Goal: Transaction & Acquisition: Purchase product/service

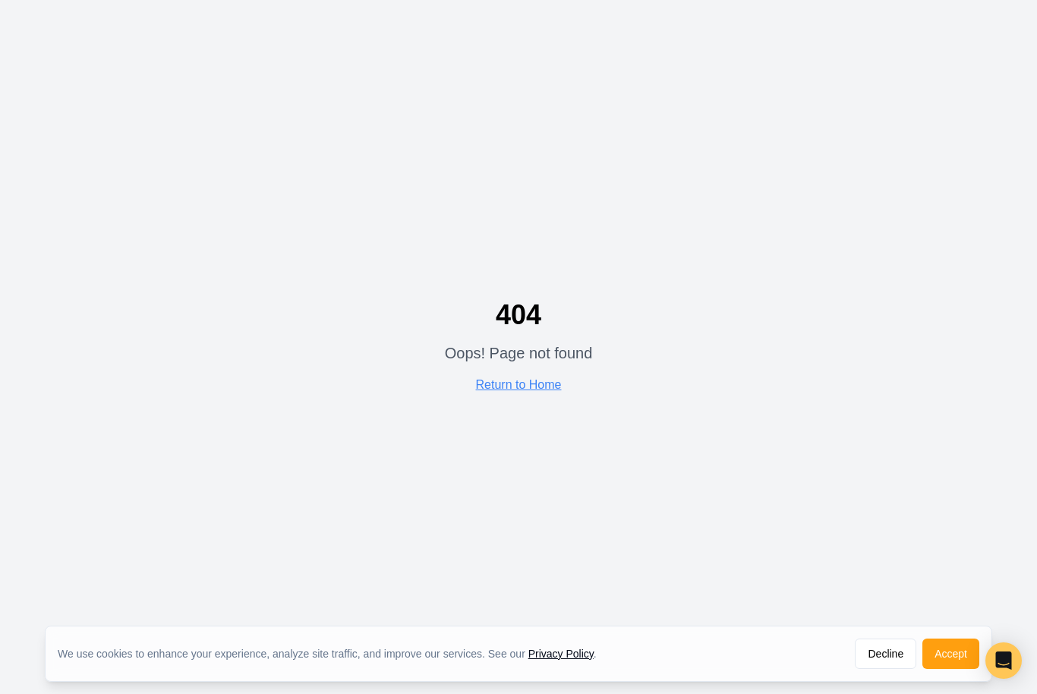
click at [529, 391] on link "Return to Home" at bounding box center [519, 384] width 86 height 13
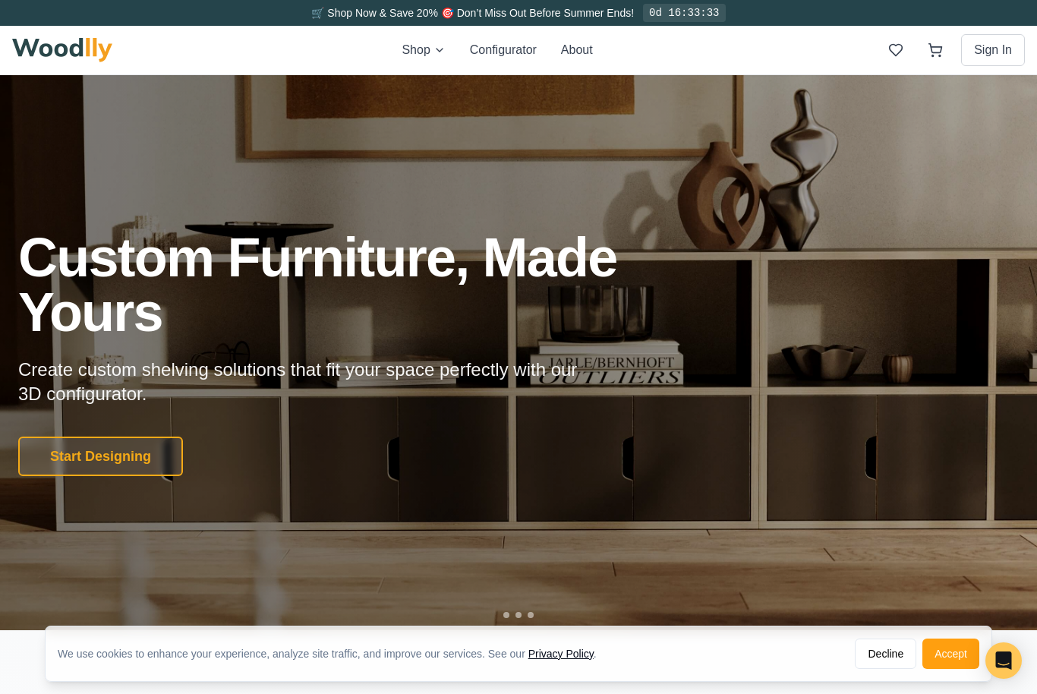
click at [153, 476] on button "Start Designing" at bounding box center [100, 455] width 165 height 39
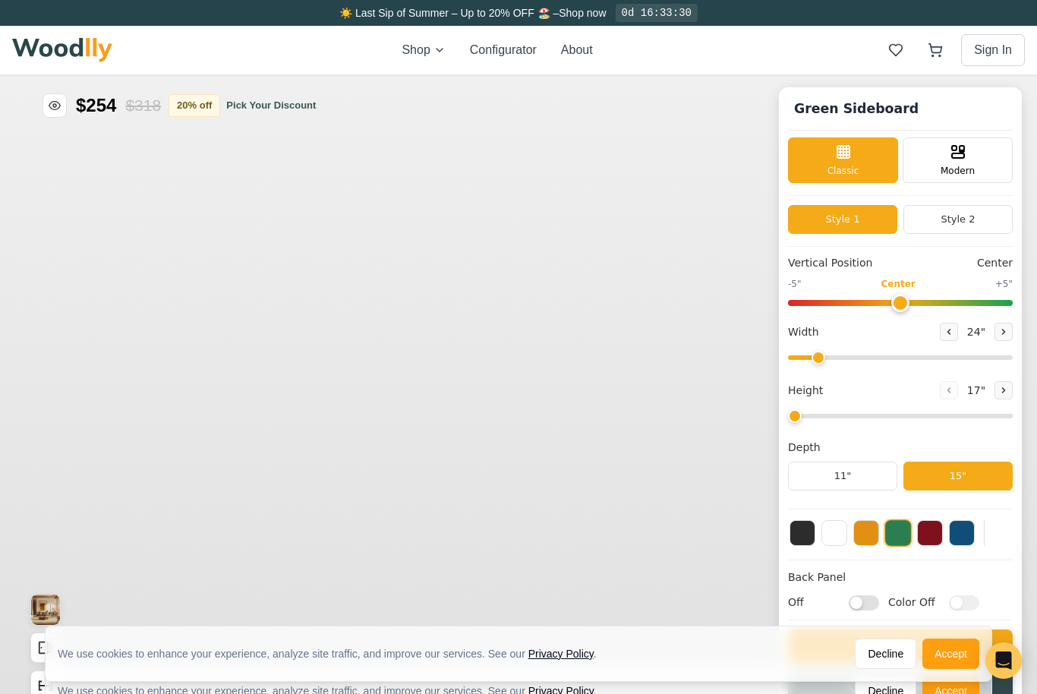
type input "56"
type input "2"
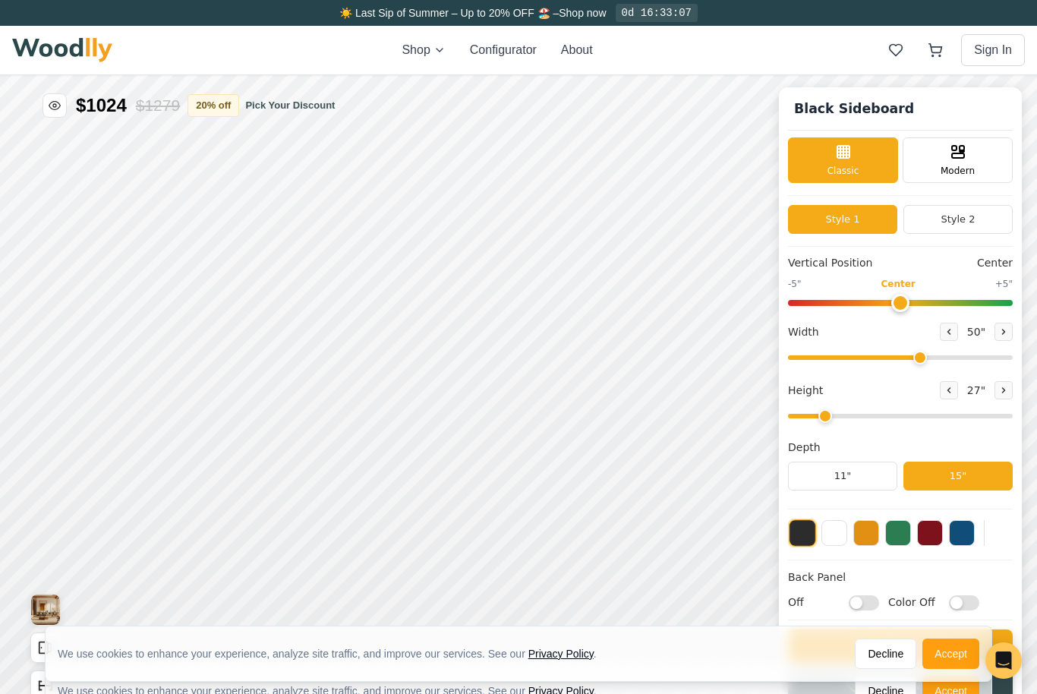
type input "50"
click at [184, 438] on div "15"" at bounding box center [178, 438] width 17 height 16
click at [186, 346] on div "15"" at bounding box center [183, 349] width 17 height 16
type input "6"
click at [250, 403] on div "15"" at bounding box center [239, 403] width 33 height 33
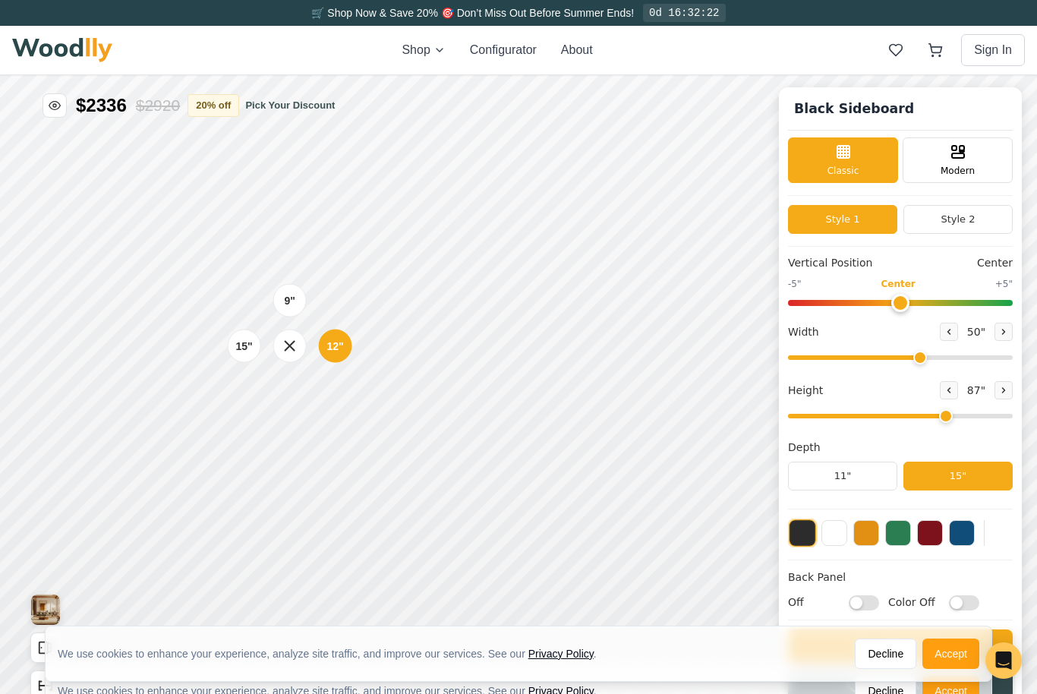
click at [250, 344] on div "15"" at bounding box center [243, 346] width 17 height 16
click at [244, 288] on div "15"" at bounding box center [245, 283] width 17 height 17
click at [251, 285] on div "15"" at bounding box center [246, 283] width 17 height 16
click at [254, 236] on div "15"" at bounding box center [246, 232] width 17 height 16
type input "0"
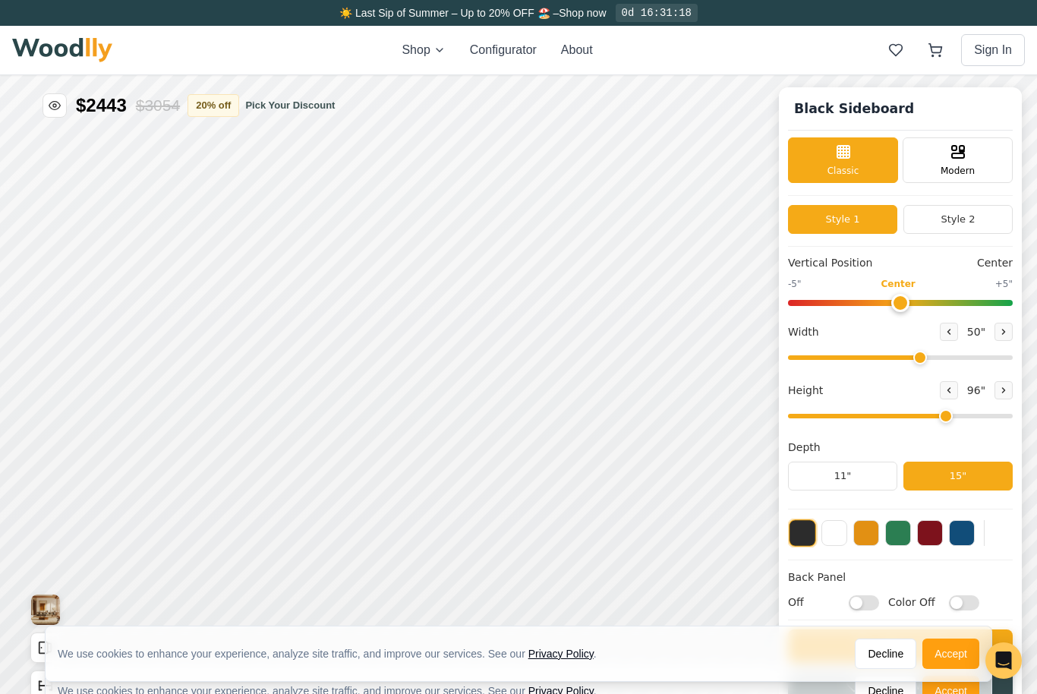
click at [976, 218] on button "Style 2" at bounding box center [957, 219] width 109 height 29
click at [859, 216] on button "Style 1" at bounding box center [842, 219] width 109 height 29
click at [957, 225] on button "Style 2" at bounding box center [957, 219] width 109 height 29
click at [855, 221] on button "Style 1" at bounding box center [842, 219] width 109 height 29
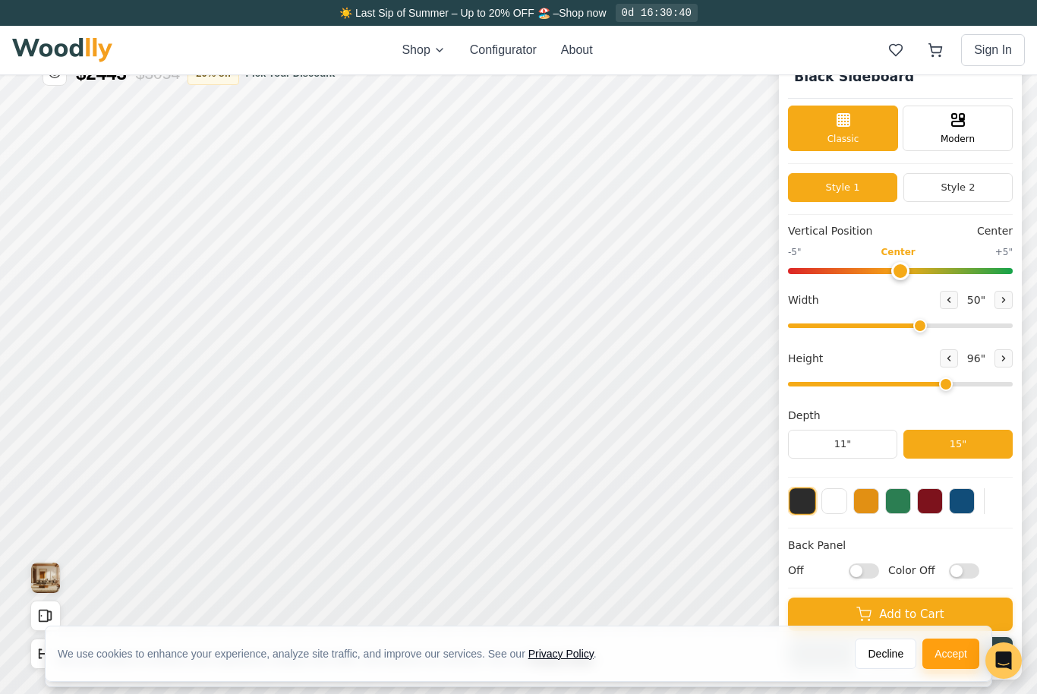
scroll to position [33, 0]
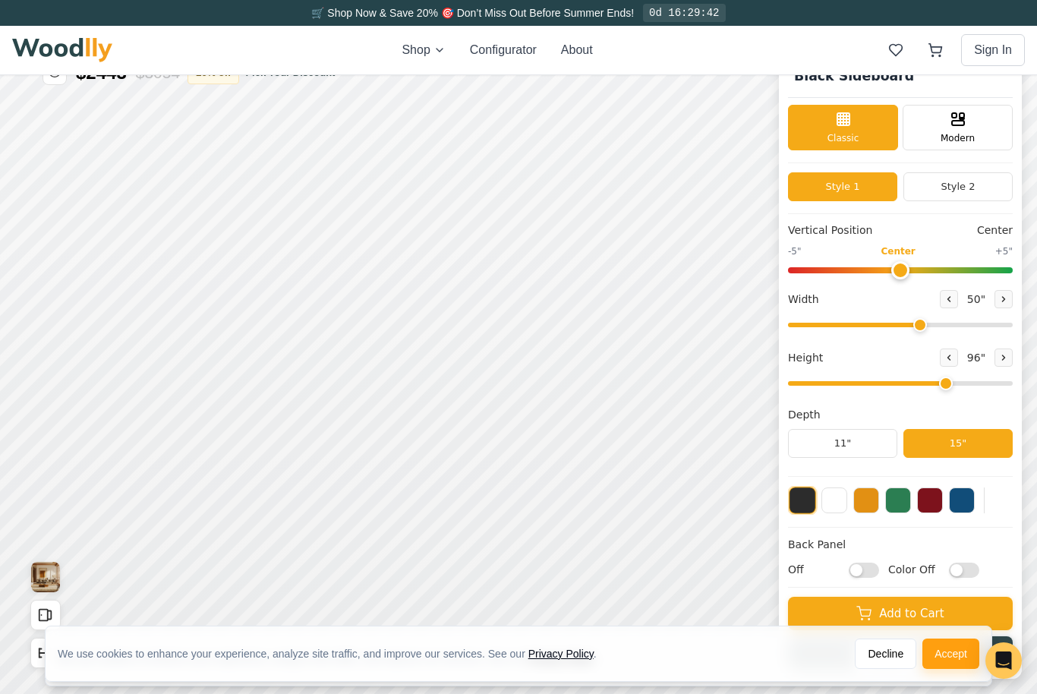
click at [965, 496] on button at bounding box center [962, 500] width 26 height 26
click at [806, 499] on button at bounding box center [802, 500] width 26 height 26
click at [474, 373] on icon at bounding box center [473, 372] width 18 height 18
click at [591, 313] on icon at bounding box center [594, 312] width 18 height 18
click at [470, 255] on icon at bounding box center [473, 253] width 18 height 18
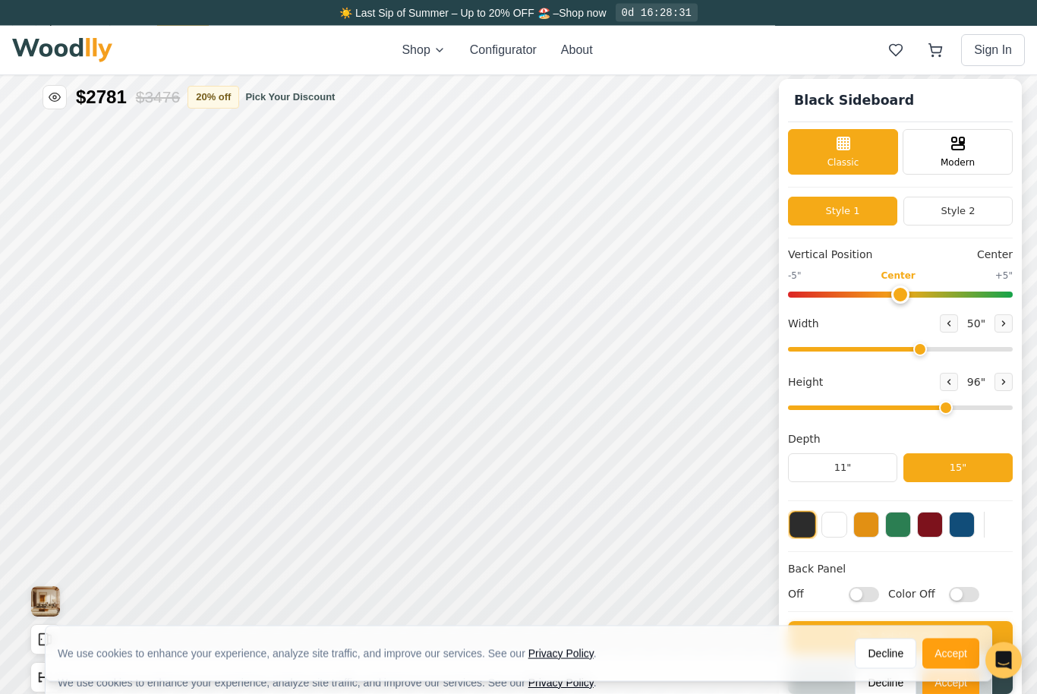
scroll to position [8, 0]
click at [966, 525] on button at bounding box center [962, 525] width 26 height 26
click at [808, 525] on button at bounding box center [802, 525] width 26 height 26
click at [46, 598] on img "View Gallery" at bounding box center [45, 601] width 29 height 30
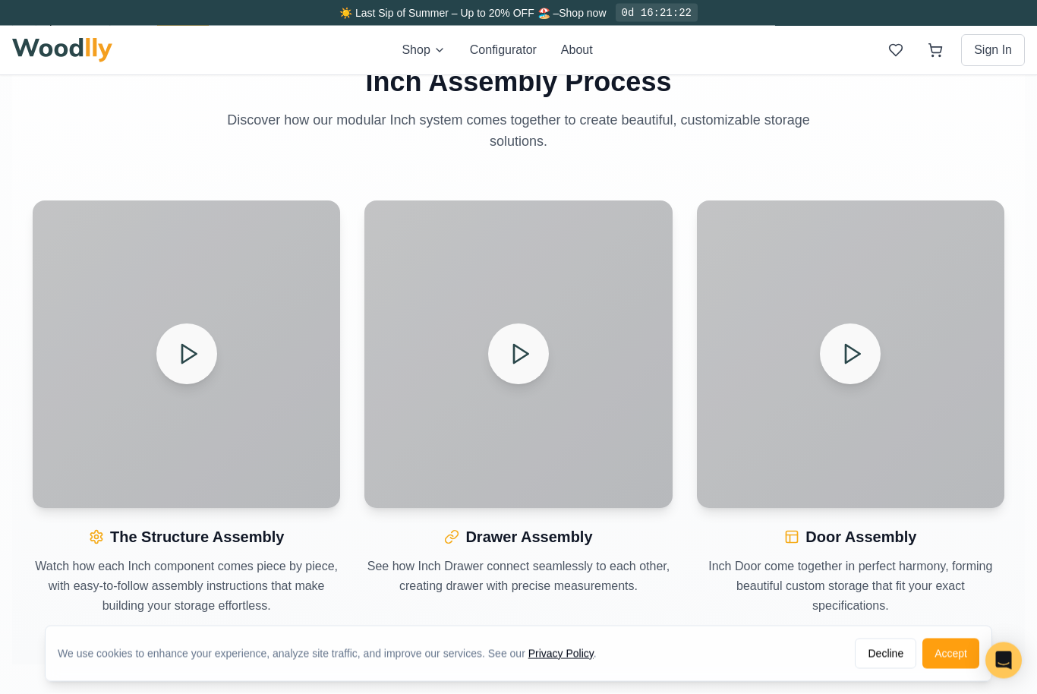
scroll to position [1616, 0]
click at [238, 389] on div at bounding box center [186, 353] width 307 height 307
click at [196, 349] on icon at bounding box center [188, 354] width 24 height 24
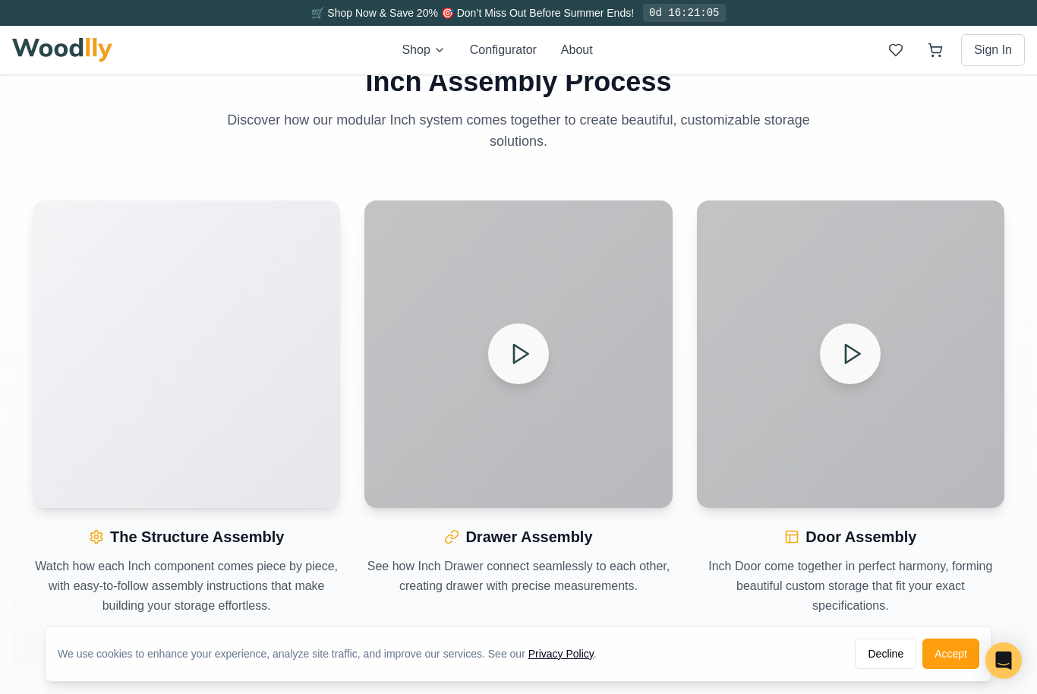
click at [848, 350] on icon at bounding box center [852, 354] width 24 height 24
click at [219, 391] on video "Your browser does not support the video tag." at bounding box center [186, 353] width 307 height 307
click at [235, 401] on video "Your browser does not support the video tag." at bounding box center [186, 353] width 307 height 307
click at [175, 384] on video "Your browser does not support the video tag." at bounding box center [186, 353] width 307 height 307
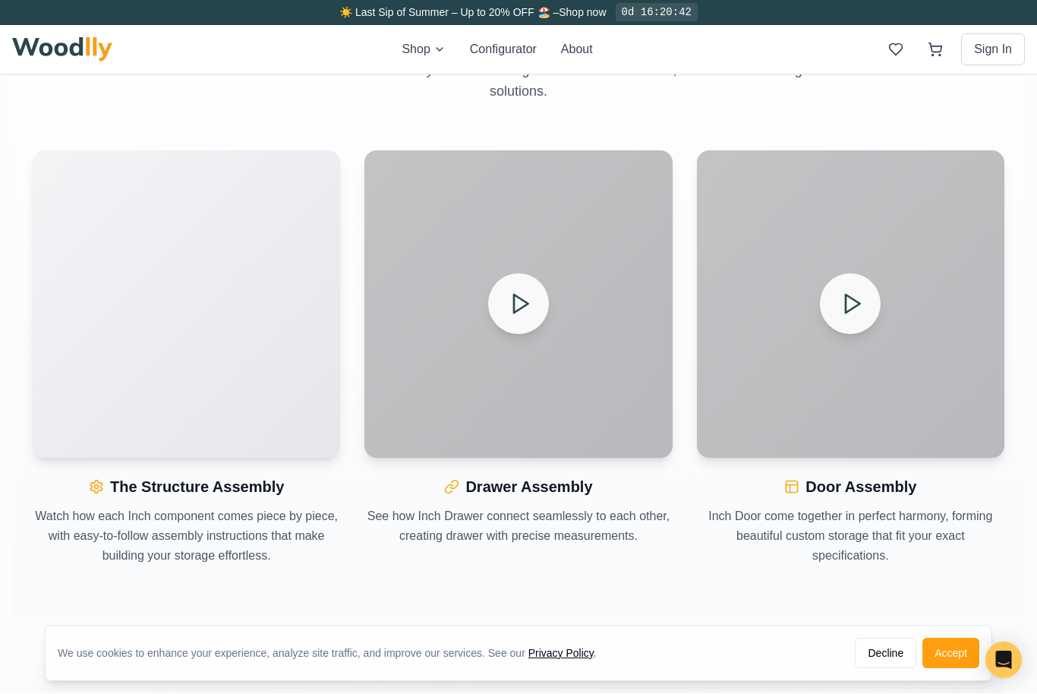
scroll to position [1666, 0]
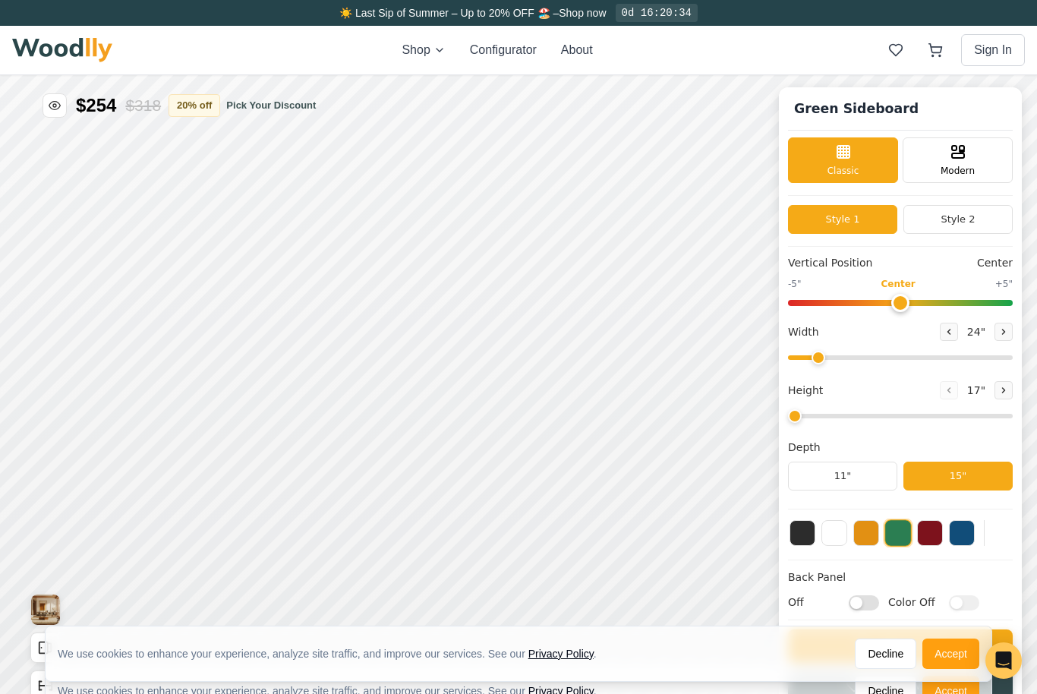
type input "56"
type input "2"
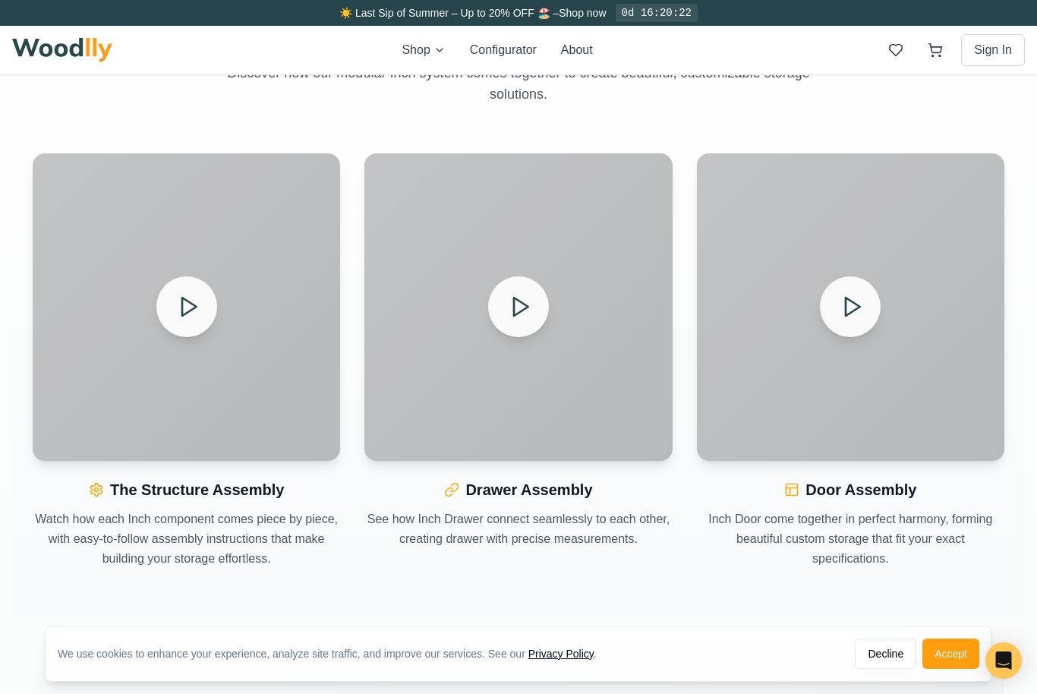
scroll to position [1662, 0]
click at [194, 307] on polygon at bounding box center [189, 307] width 14 height 18
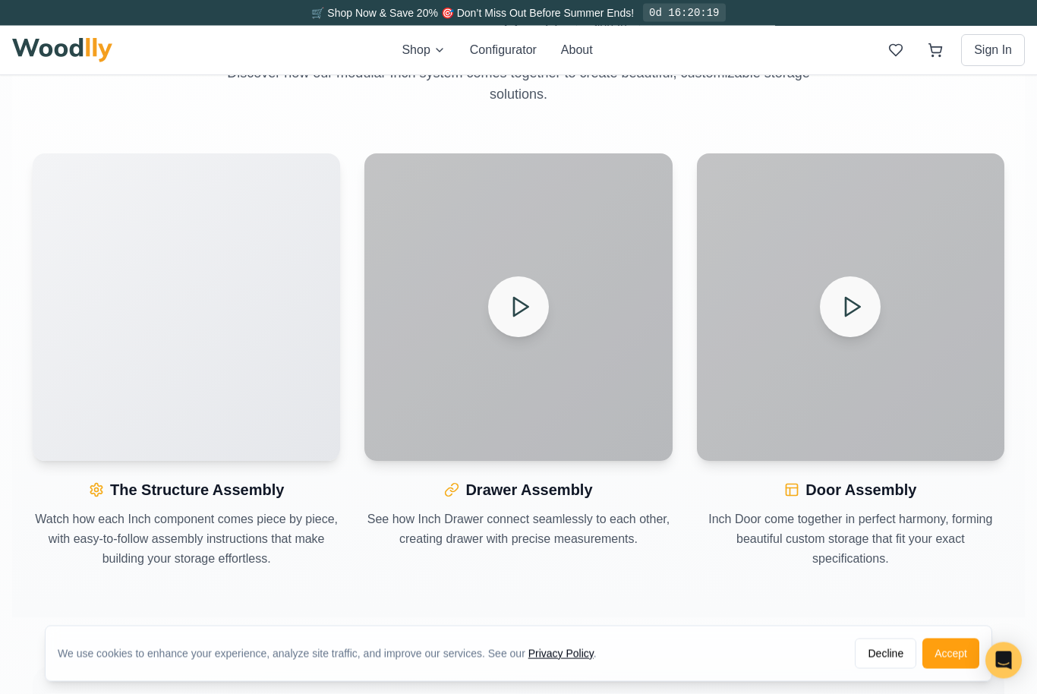
scroll to position [1663, 0]
